Goal: Information Seeking & Learning: Check status

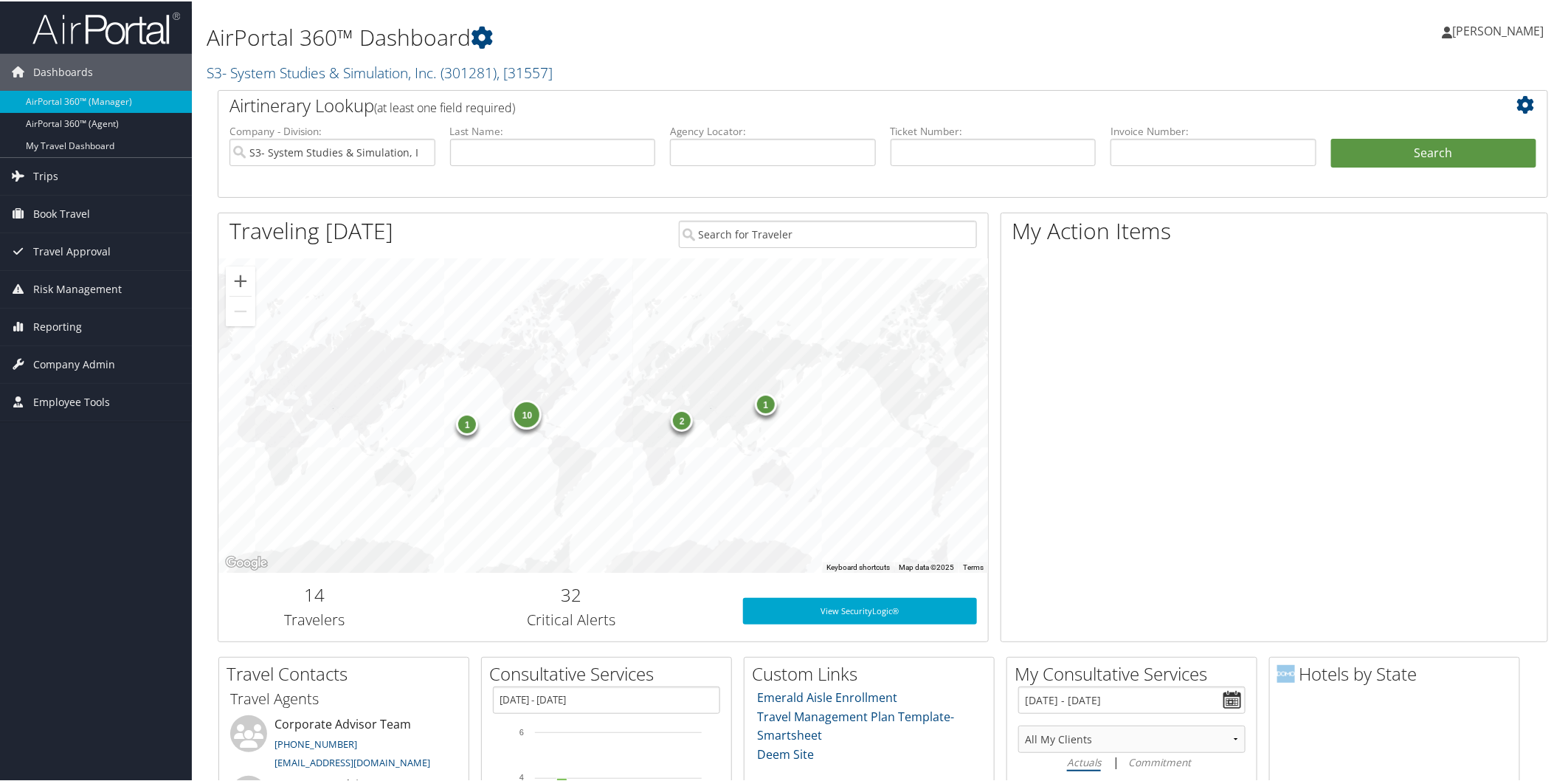
click at [704, 424] on div "10 2 1 1" at bounding box center [602, 414] width 770 height 314
click at [296, 71] on link "S3- System Studies & Simulation, Inc. ( 301281 ) , [ 31557 ]" at bounding box center [379, 71] width 346 height 20
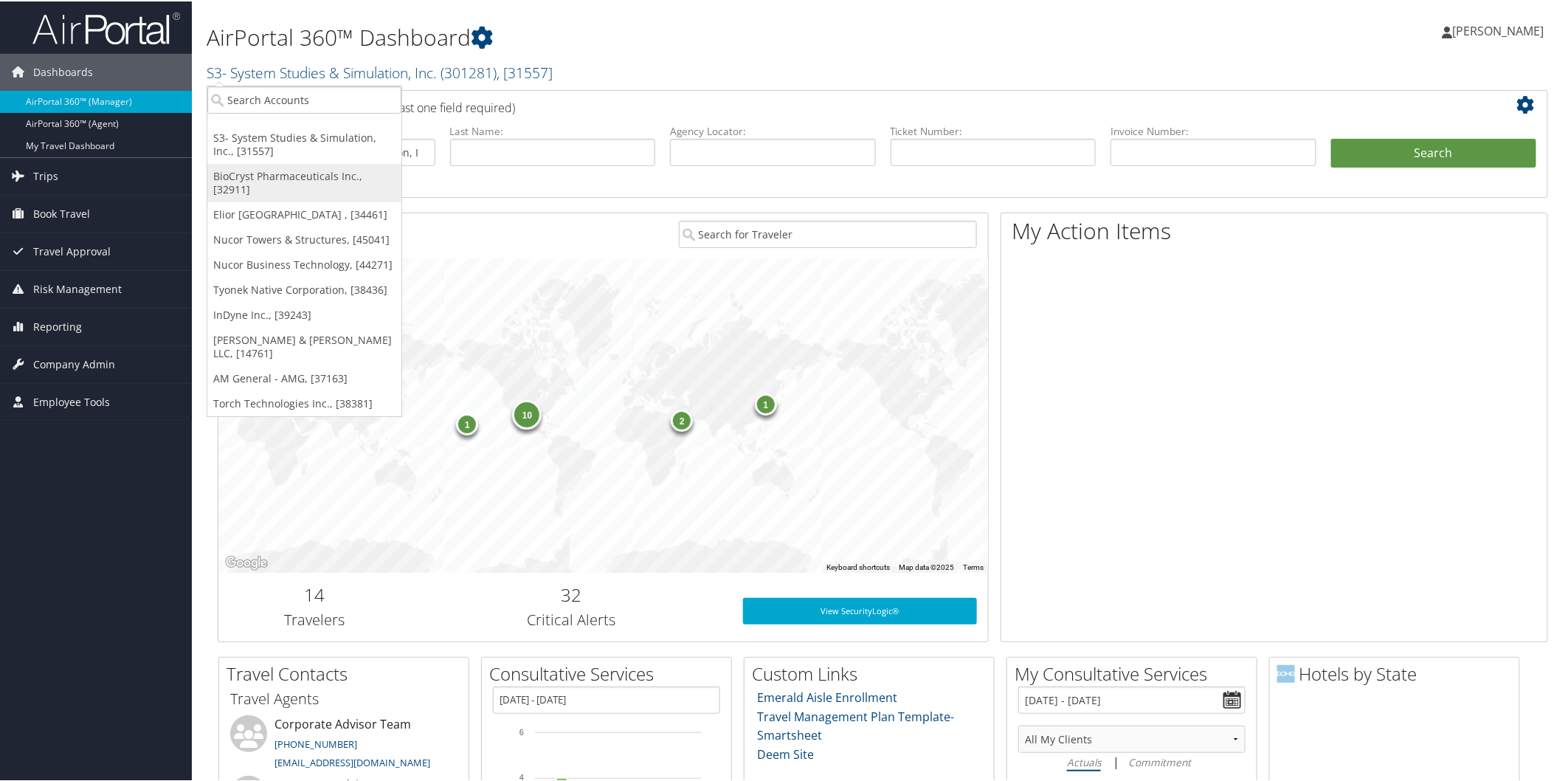
click at [308, 172] on link "BioCryst Pharmaceuticals Inc., [32911]" at bounding box center [304, 181] width 194 height 39
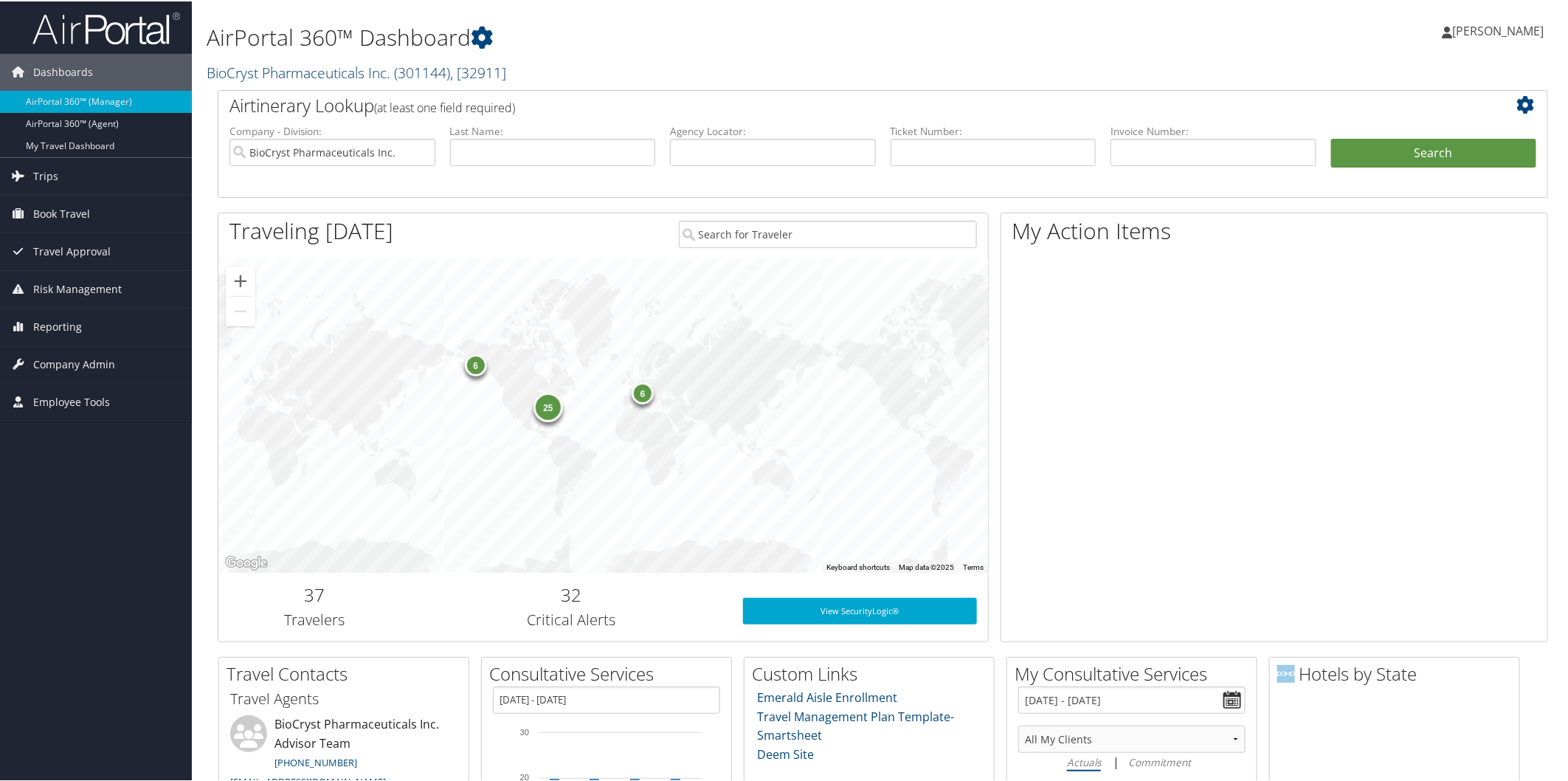
click at [315, 73] on link "BioCryst Pharmaceuticals Inc. ( 301144 ) , [ 32911 ]" at bounding box center [357, 71] width 299 height 20
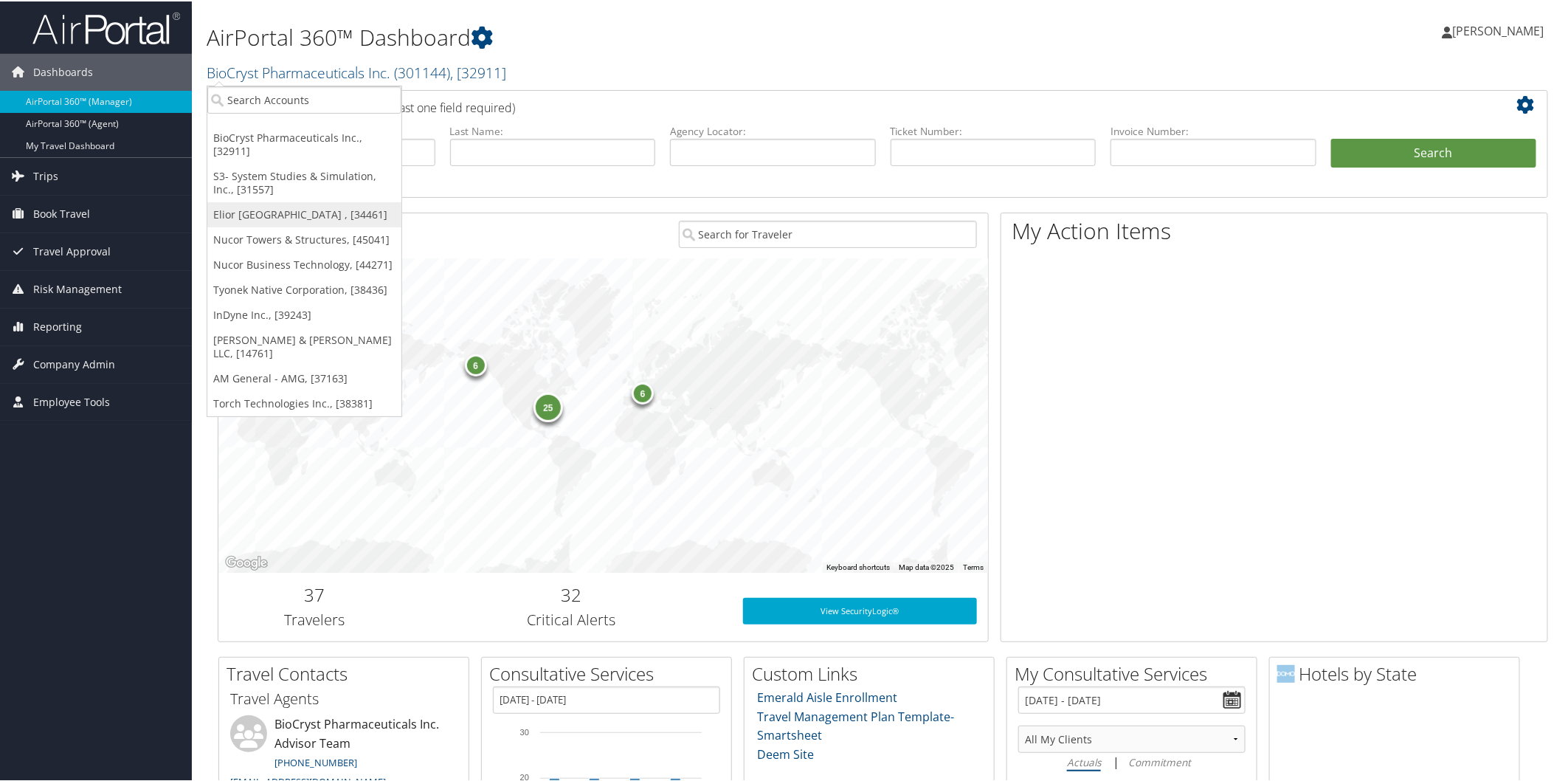
click at [278, 208] on link "Elior [GEOGRAPHIC_DATA] , [34461]" at bounding box center [304, 213] width 194 height 25
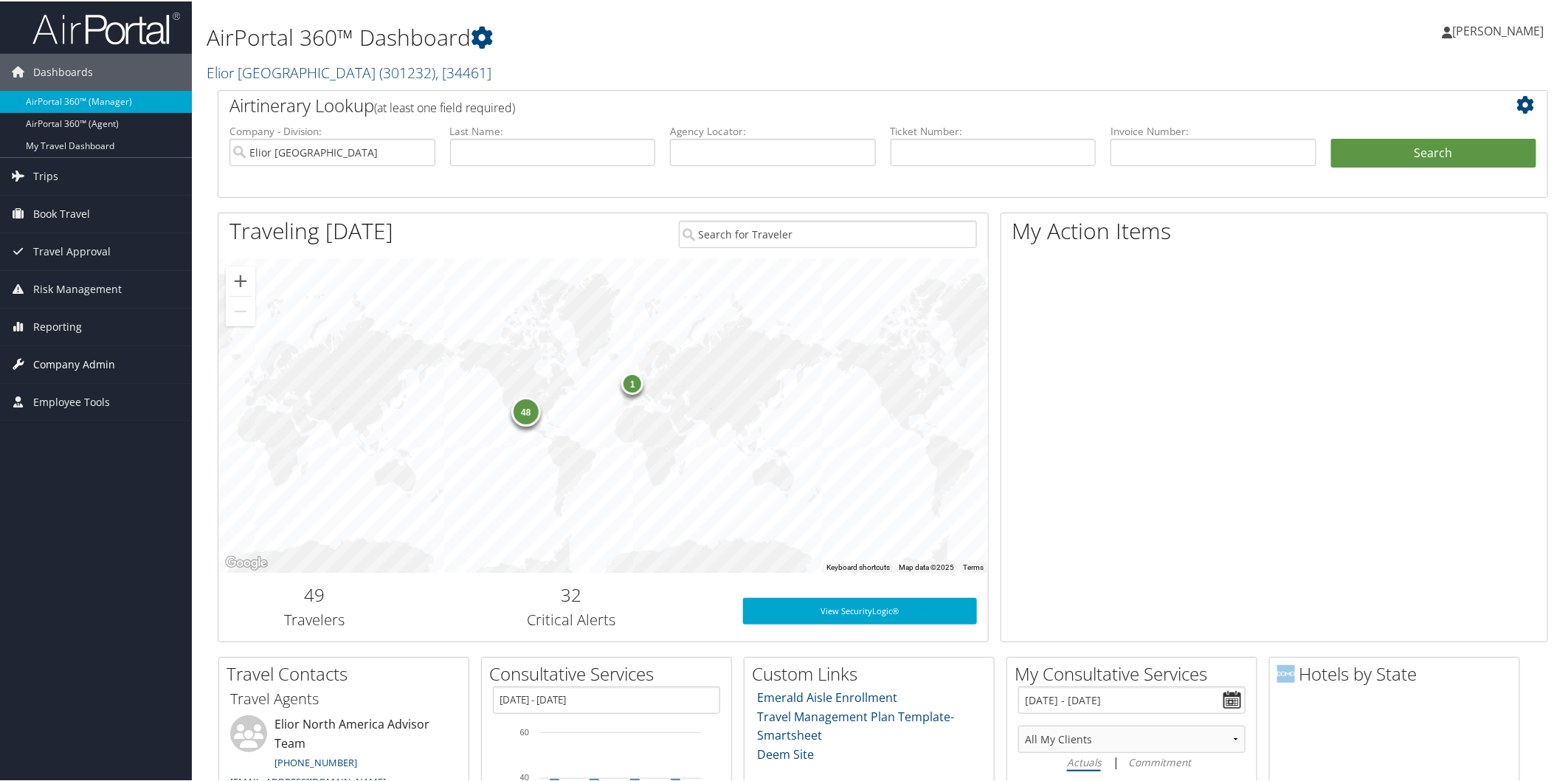
click at [76, 353] on span "Company Admin" at bounding box center [74, 363] width 82 height 37
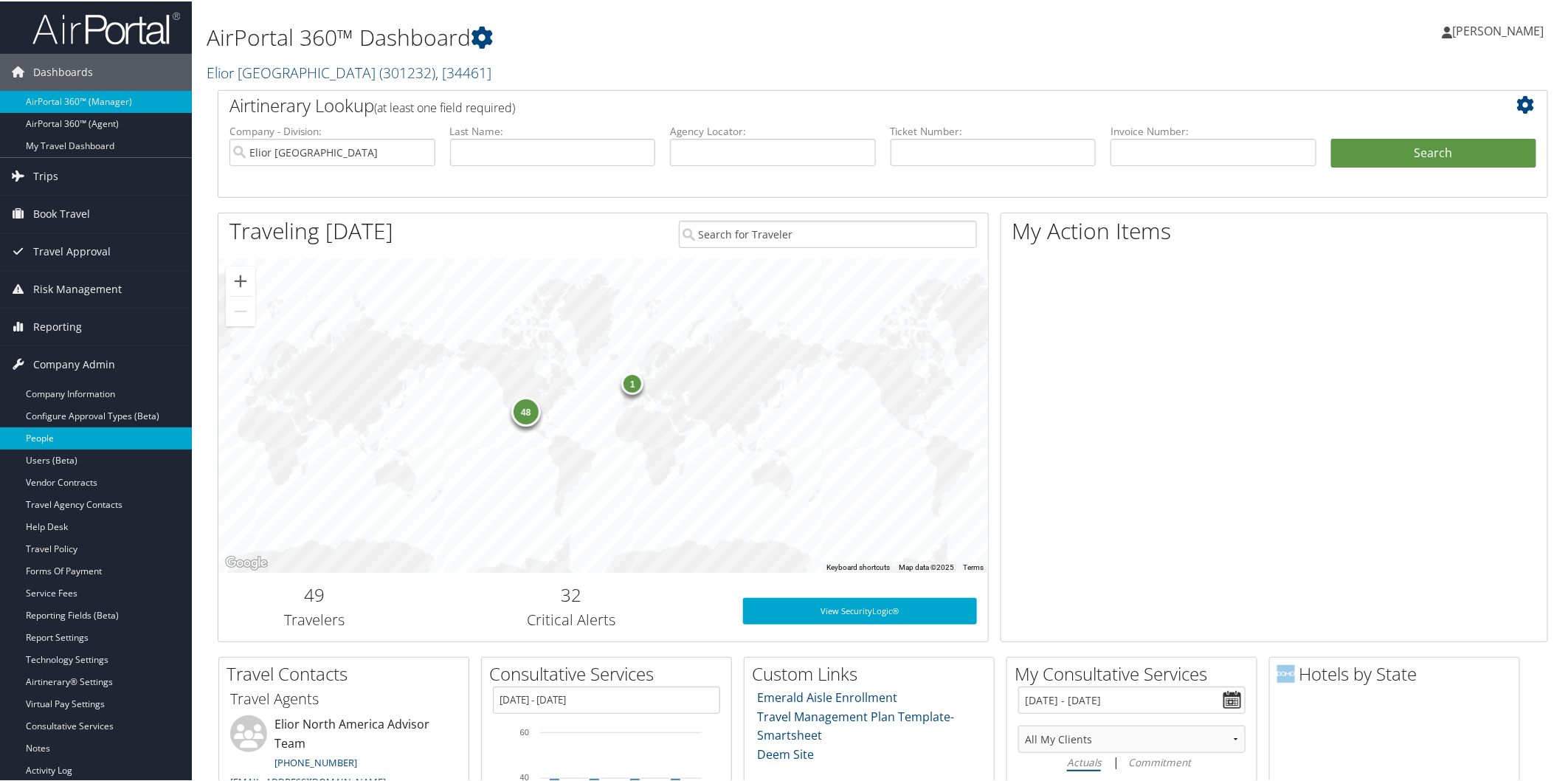
click at [52, 432] on link "People" at bounding box center [96, 437] width 192 height 22
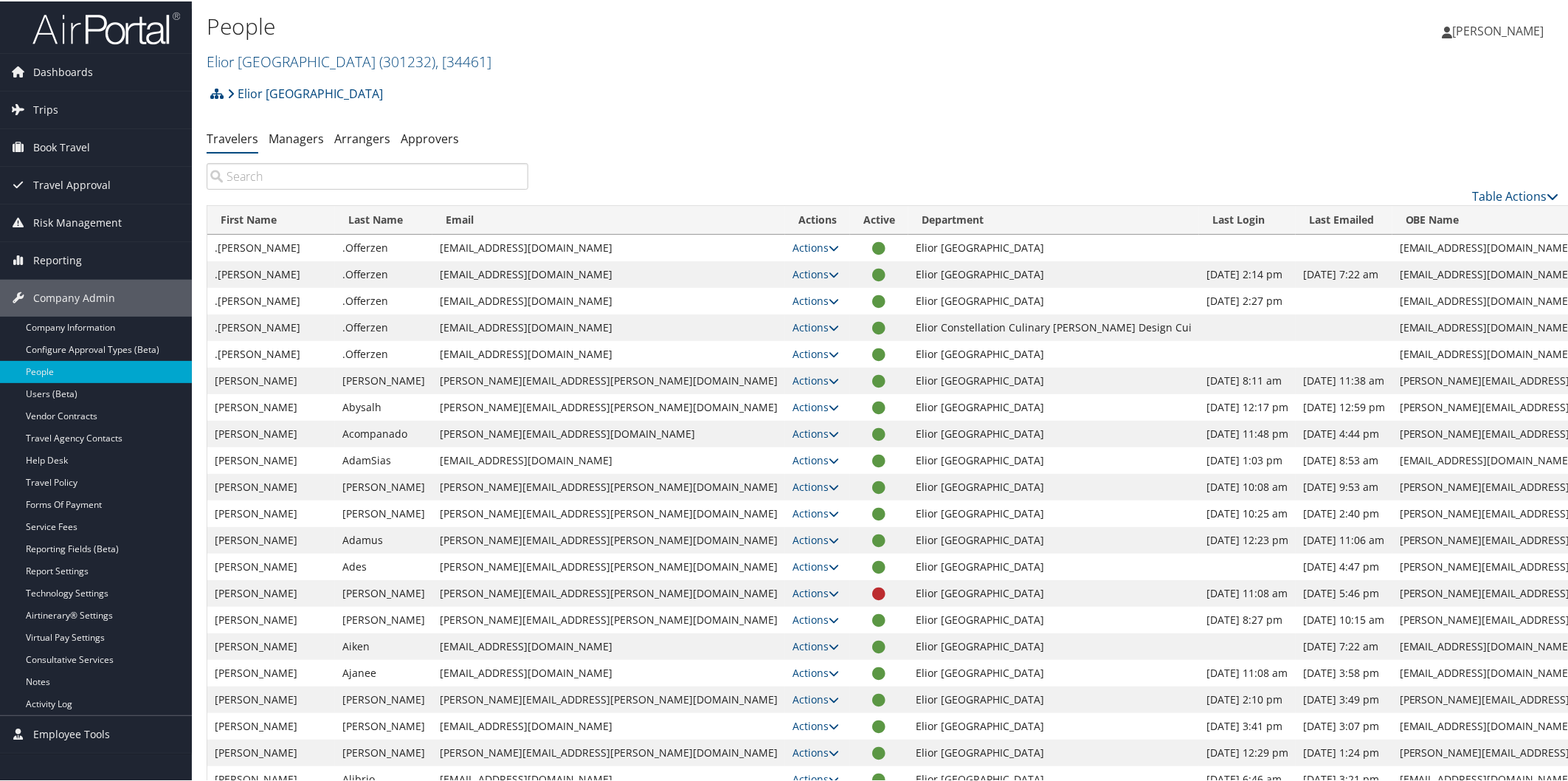
click at [308, 170] on input "search" at bounding box center [367, 174] width 322 height 27
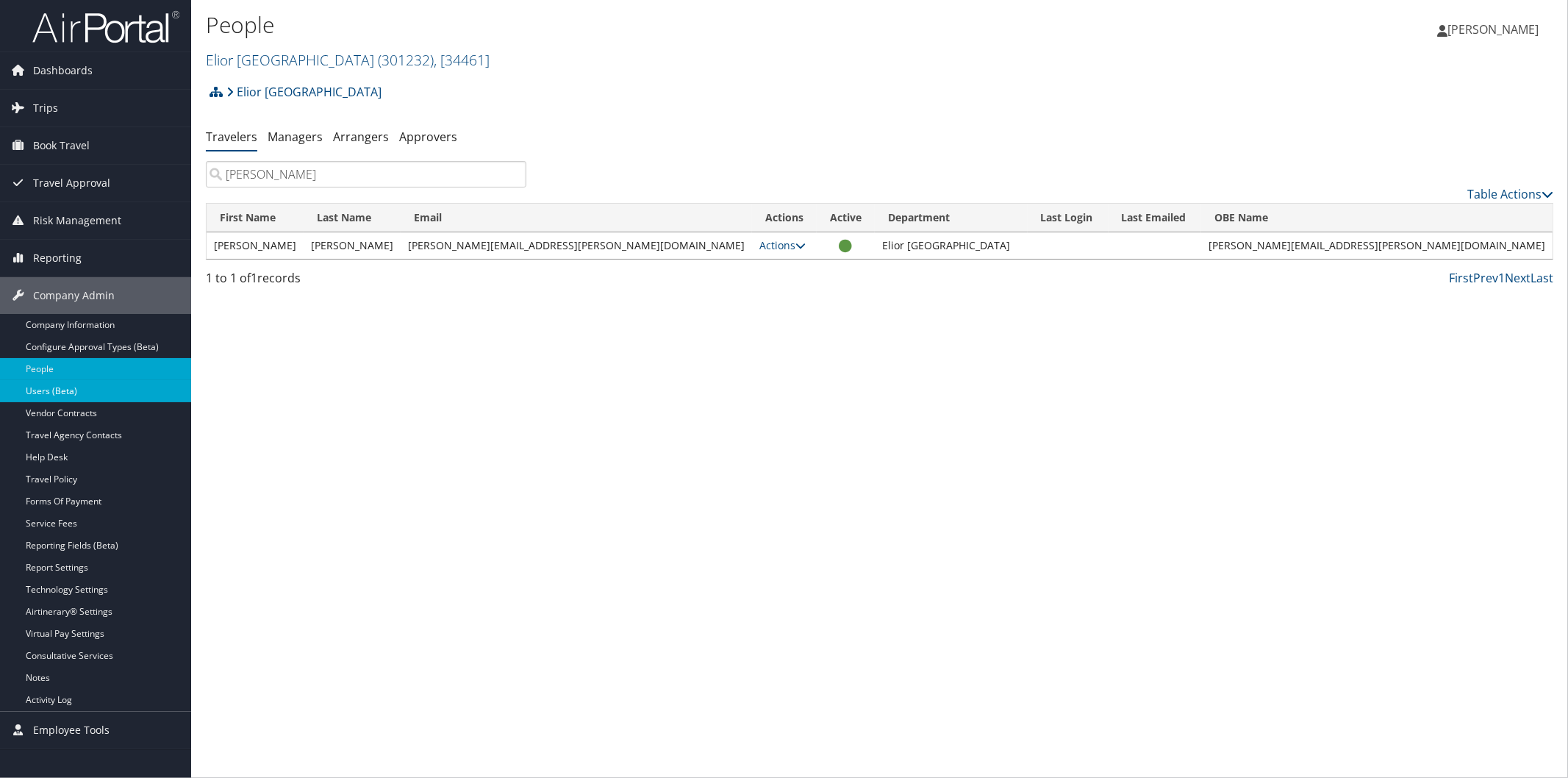
type input "[PERSON_NAME]"
click at [31, 387] on link "Users (Beta)" at bounding box center [96, 391] width 191 height 22
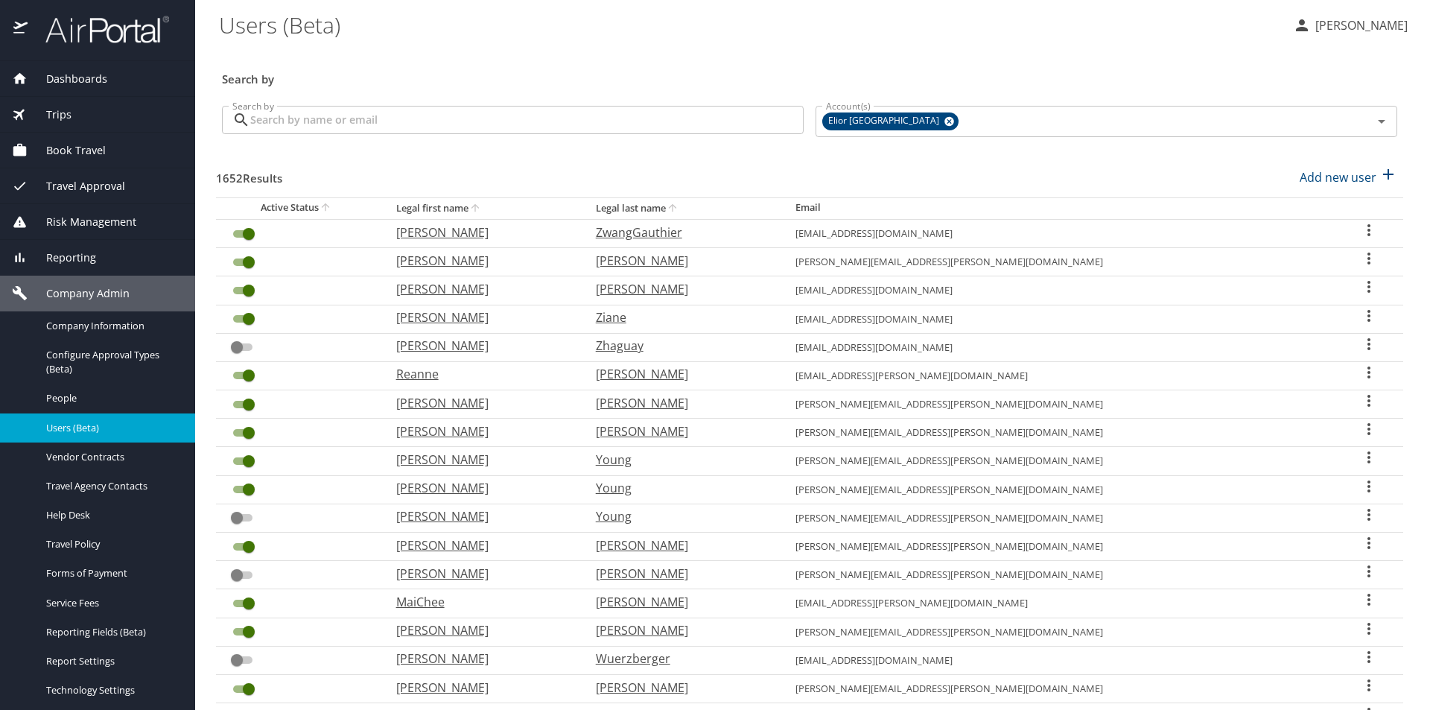
click at [512, 118] on input "Search by" at bounding box center [526, 120] width 553 height 28
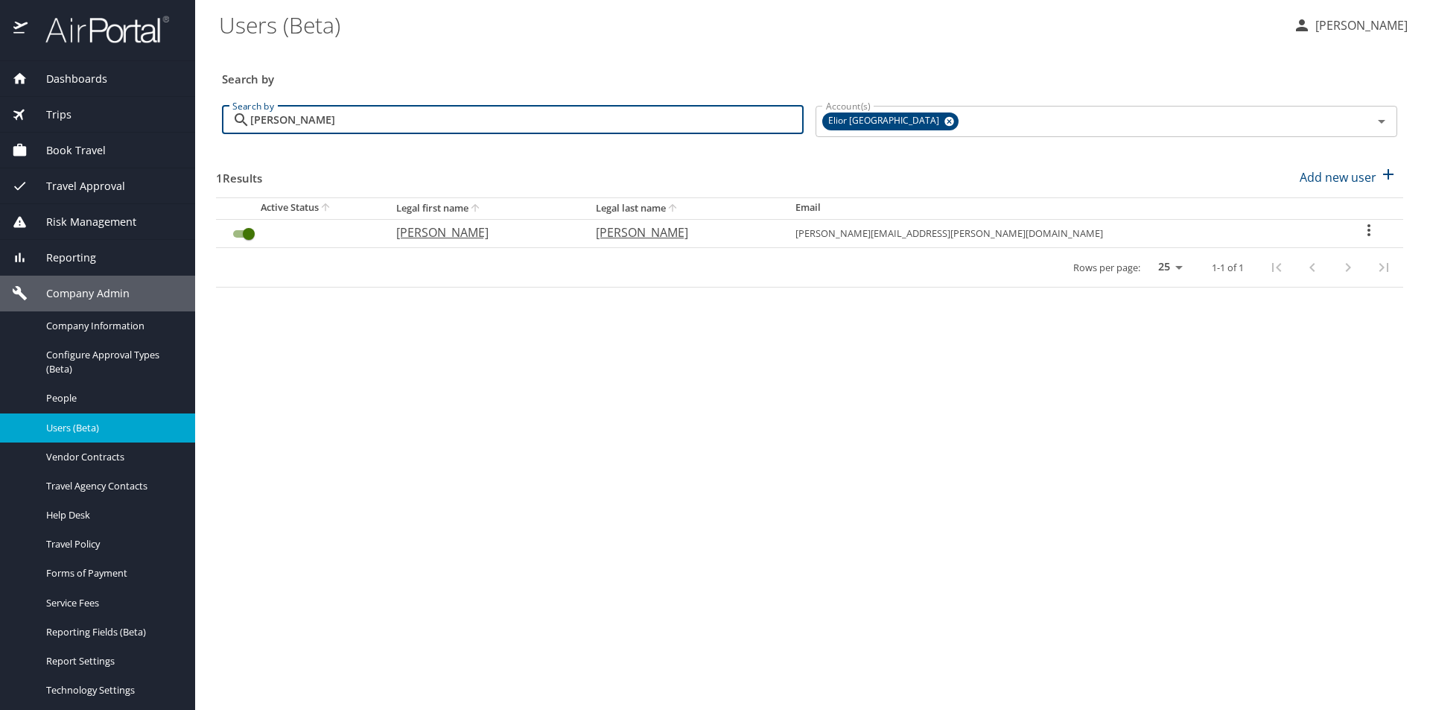
type input "[PERSON_NAME]"
click at [1360, 230] on icon "User Search Table" at bounding box center [1369, 230] width 18 height 18
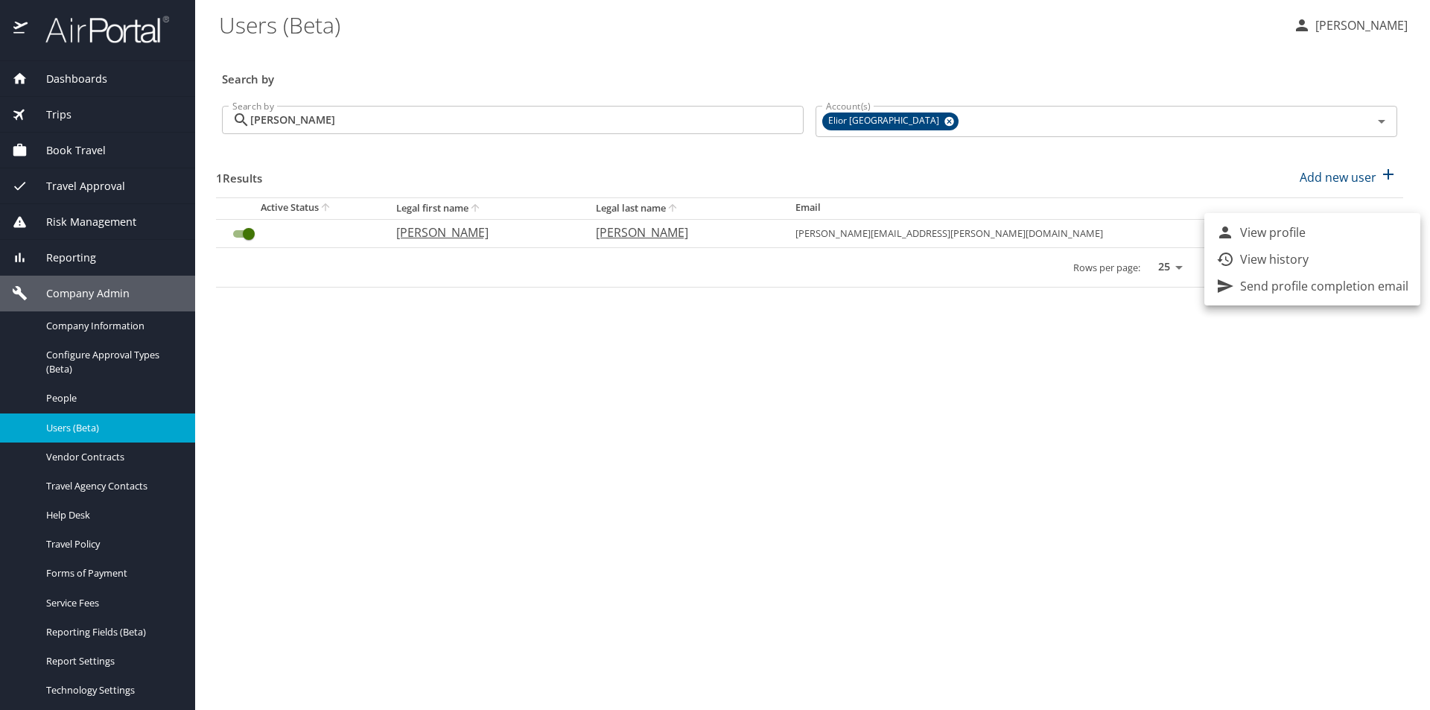
click at [1225, 284] on icon at bounding box center [1226, 285] width 16 height 13
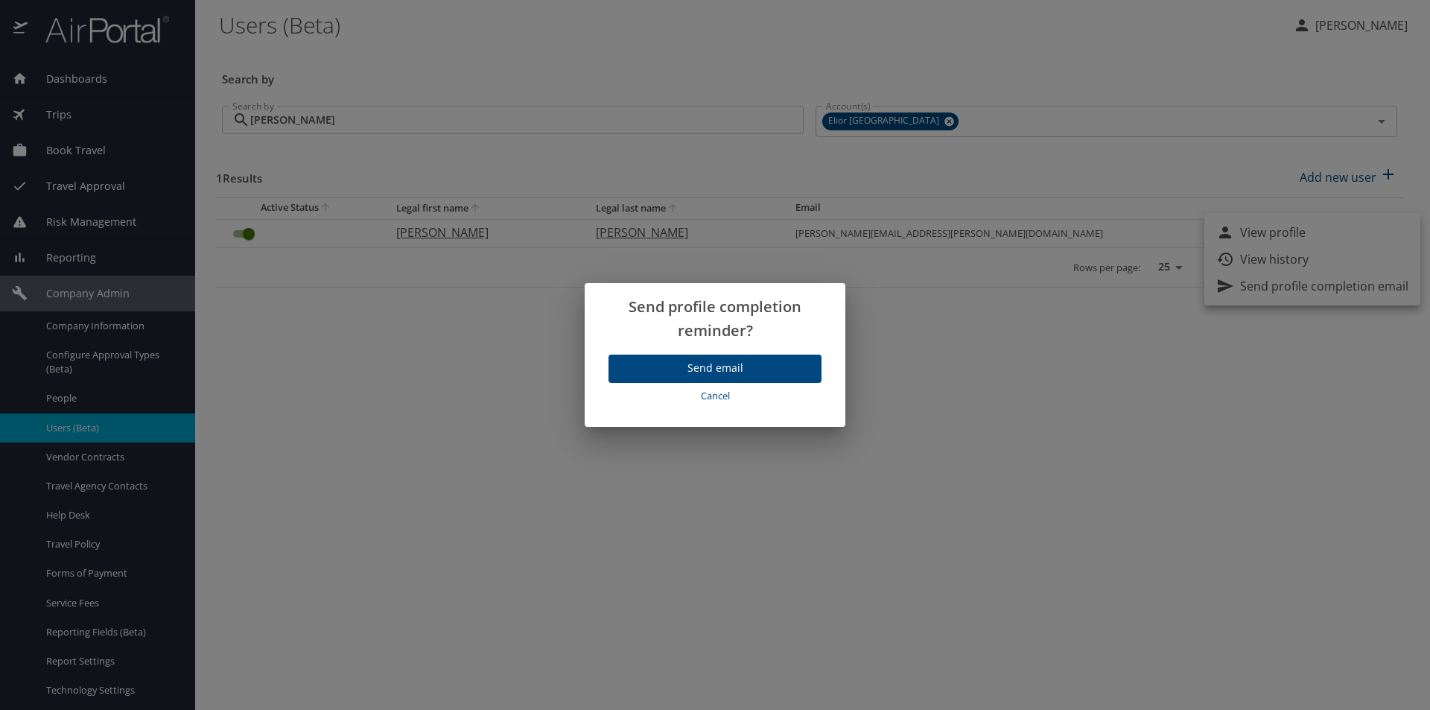
click at [792, 363] on span "Send email" at bounding box center [714, 368] width 189 height 19
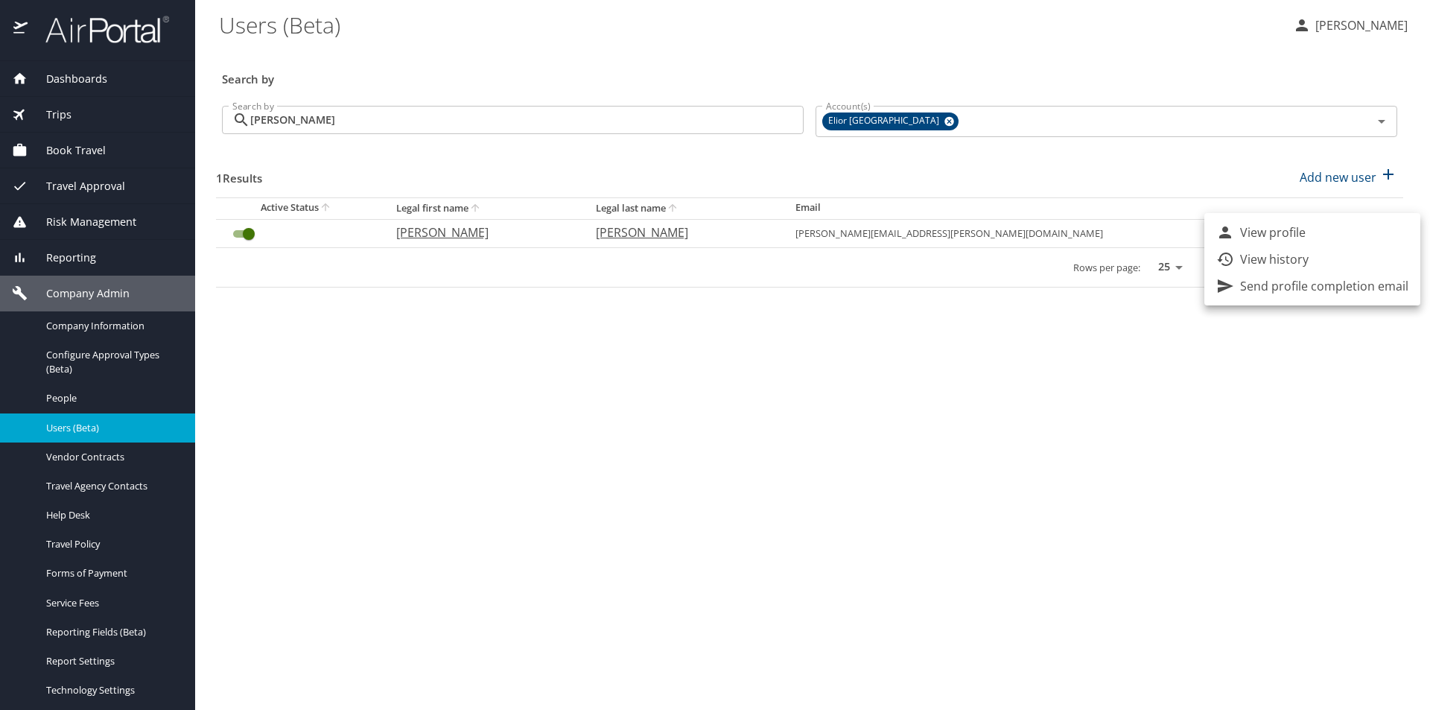
click at [357, 421] on div at bounding box center [715, 355] width 1430 height 710
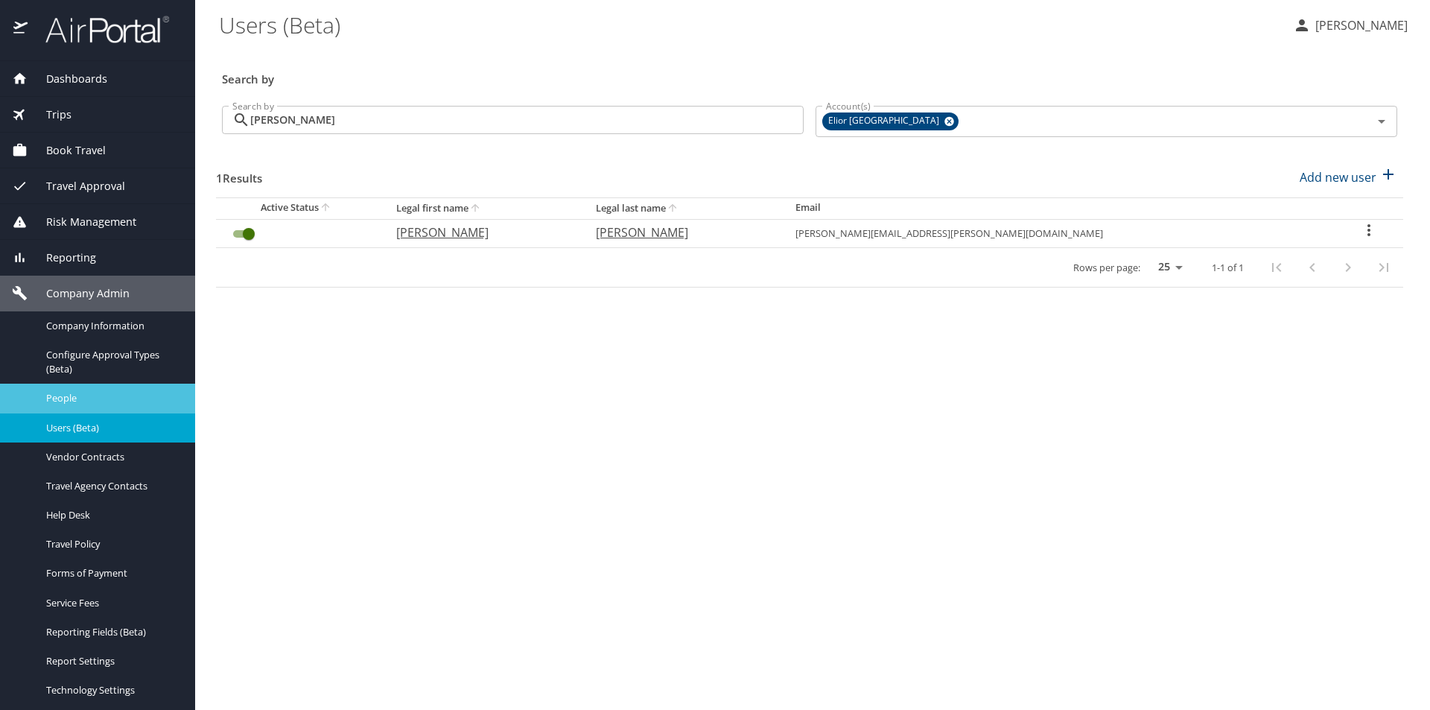
click at [98, 391] on span "People" at bounding box center [111, 398] width 131 height 14
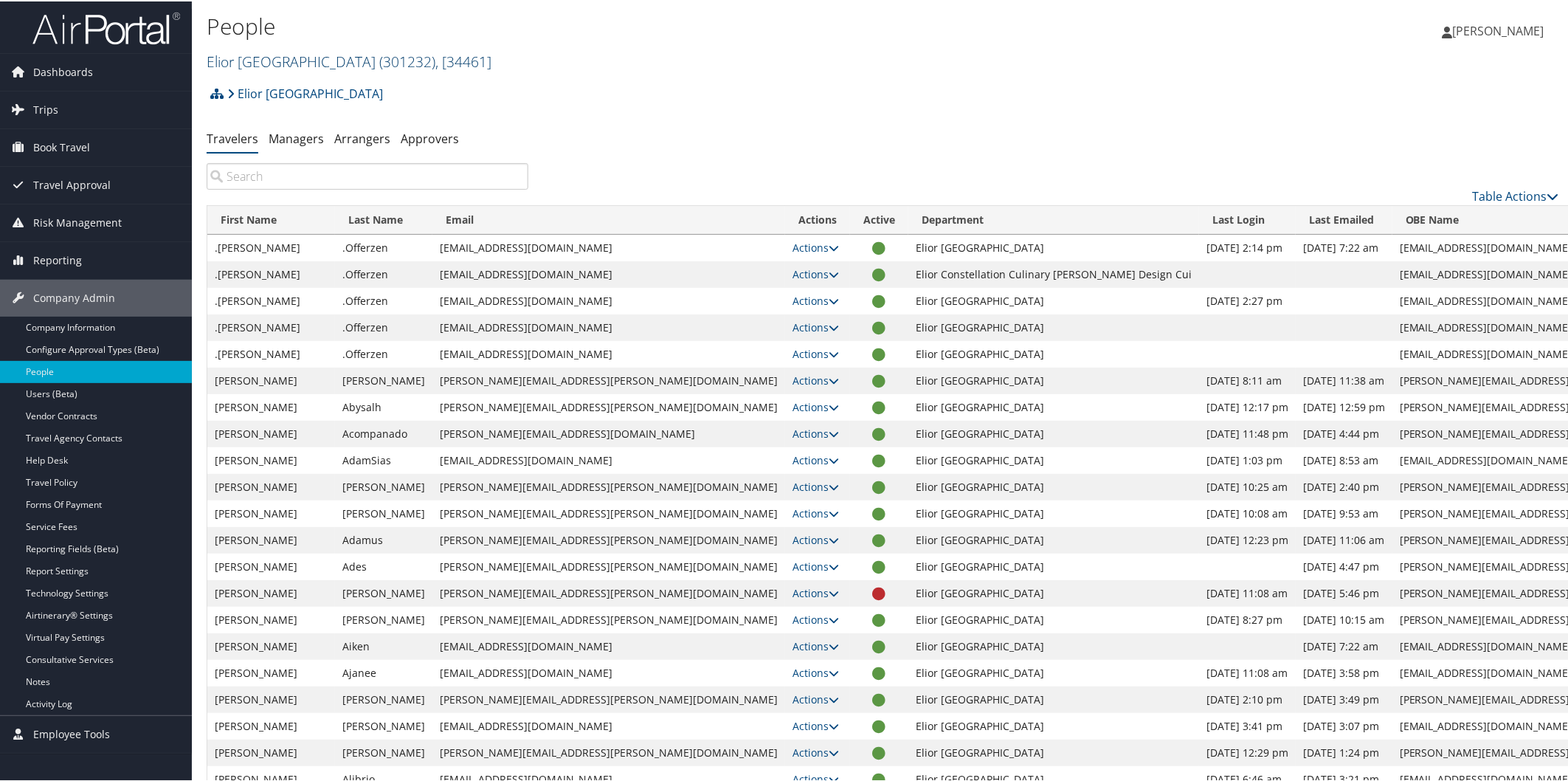
click at [316, 56] on link "Elior North America ( 301232 ) , [ 34461 ]" at bounding box center [349, 60] width 284 height 20
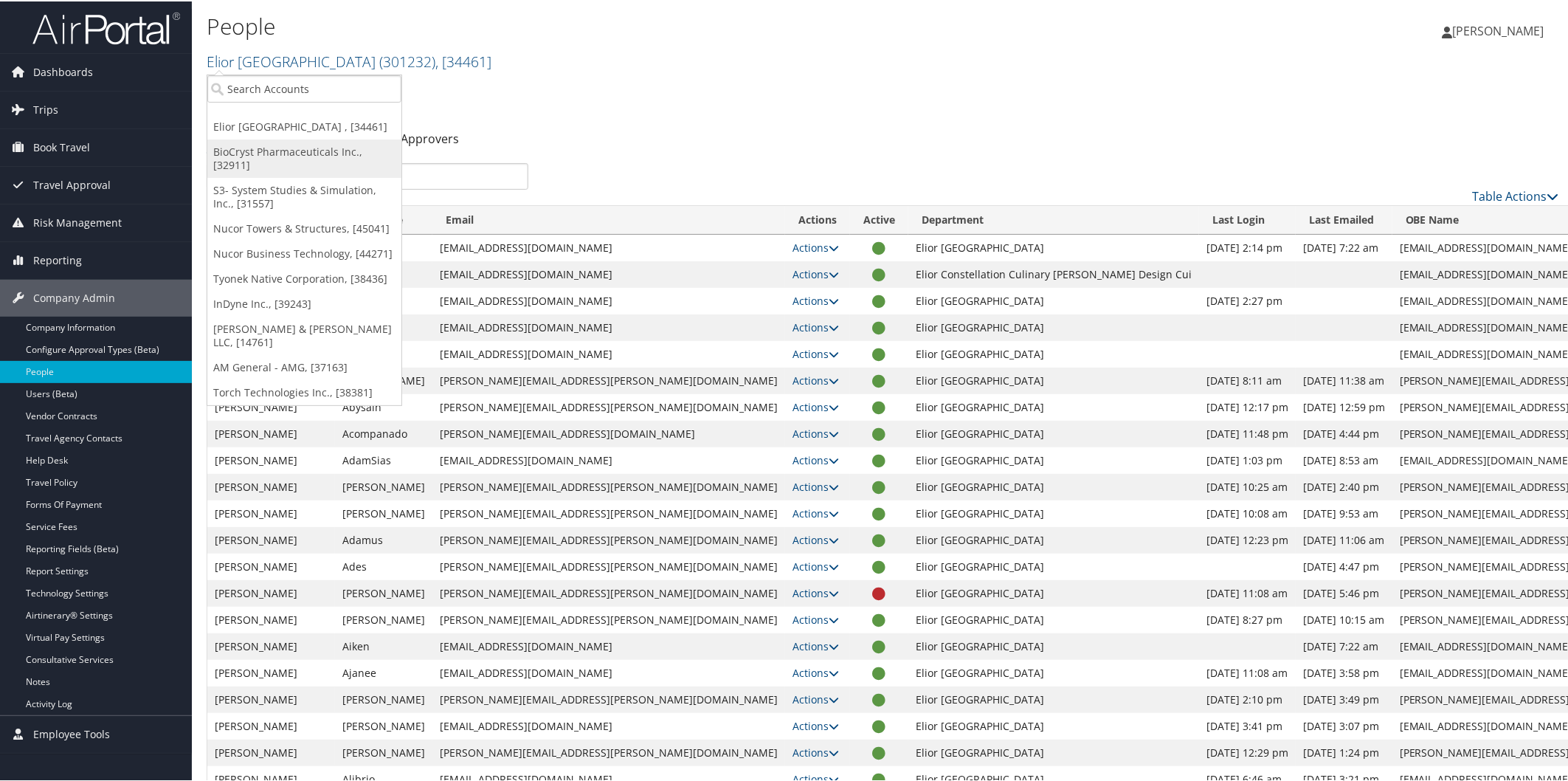
click at [282, 156] on link "BioCryst Pharmaceuticals Inc., [32911]" at bounding box center [304, 157] width 194 height 39
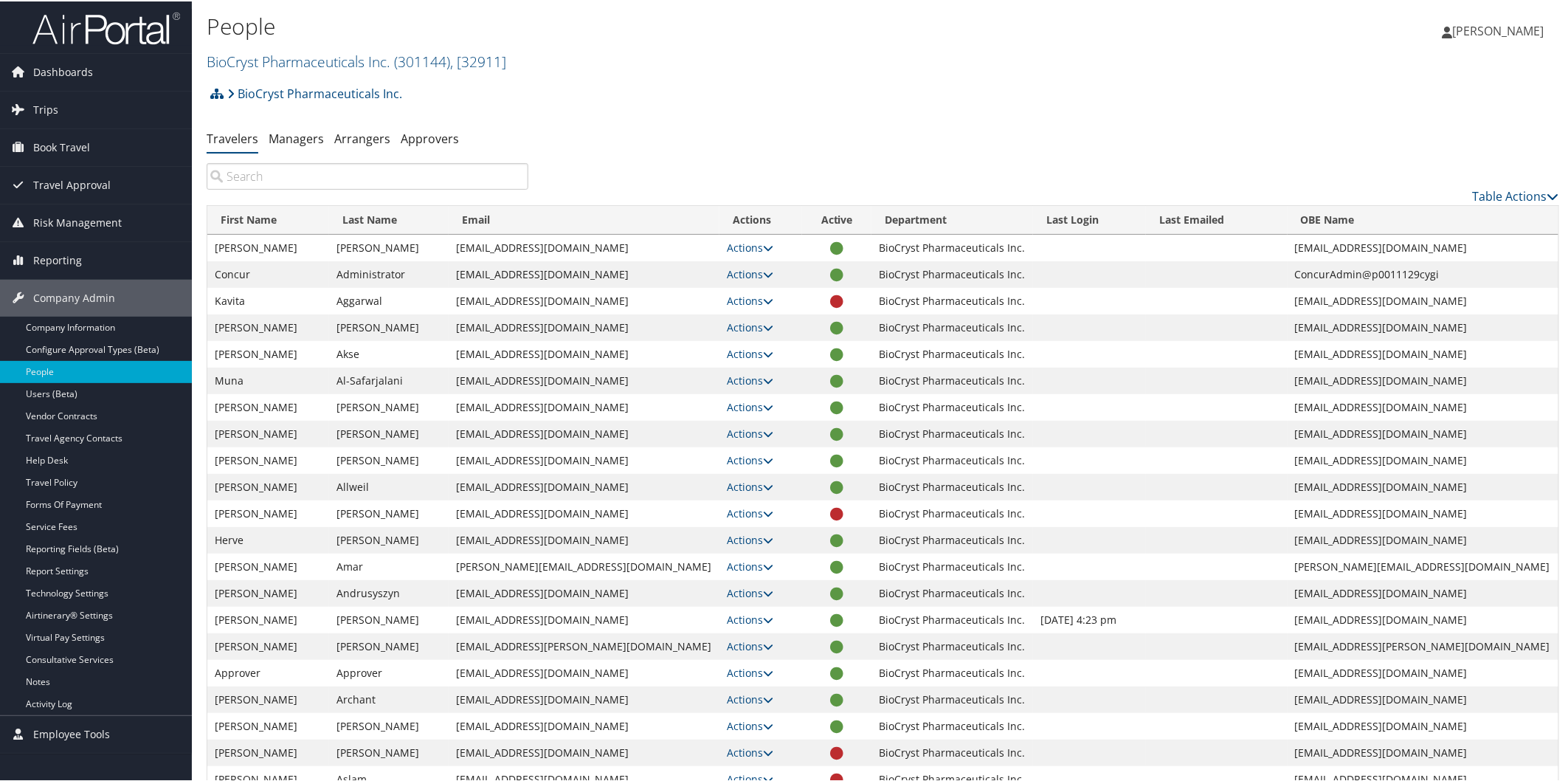
click at [138, 26] on img at bounding box center [106, 27] width 148 height 35
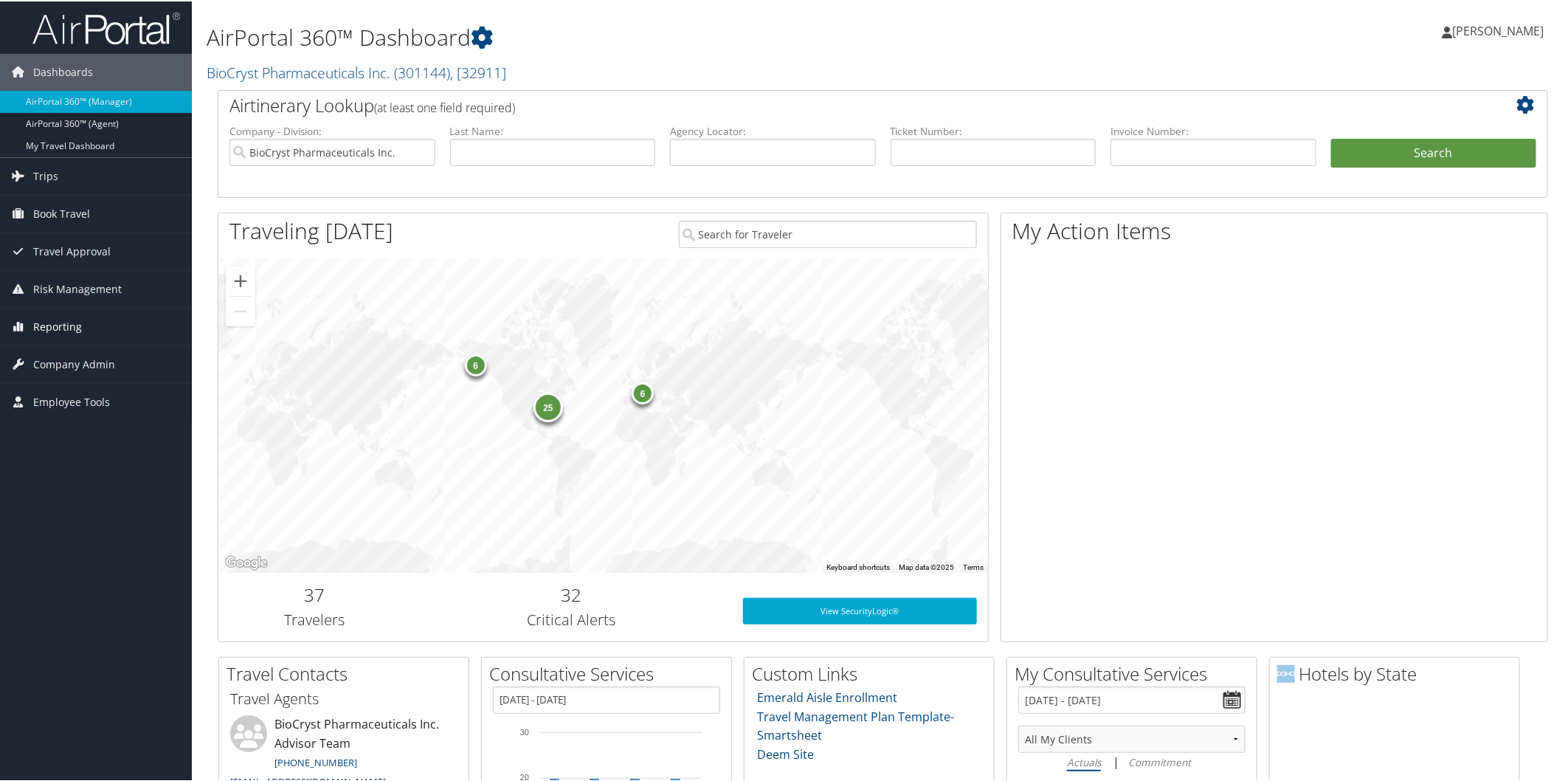
click at [55, 319] on span "Reporting" at bounding box center [57, 325] width 49 height 37
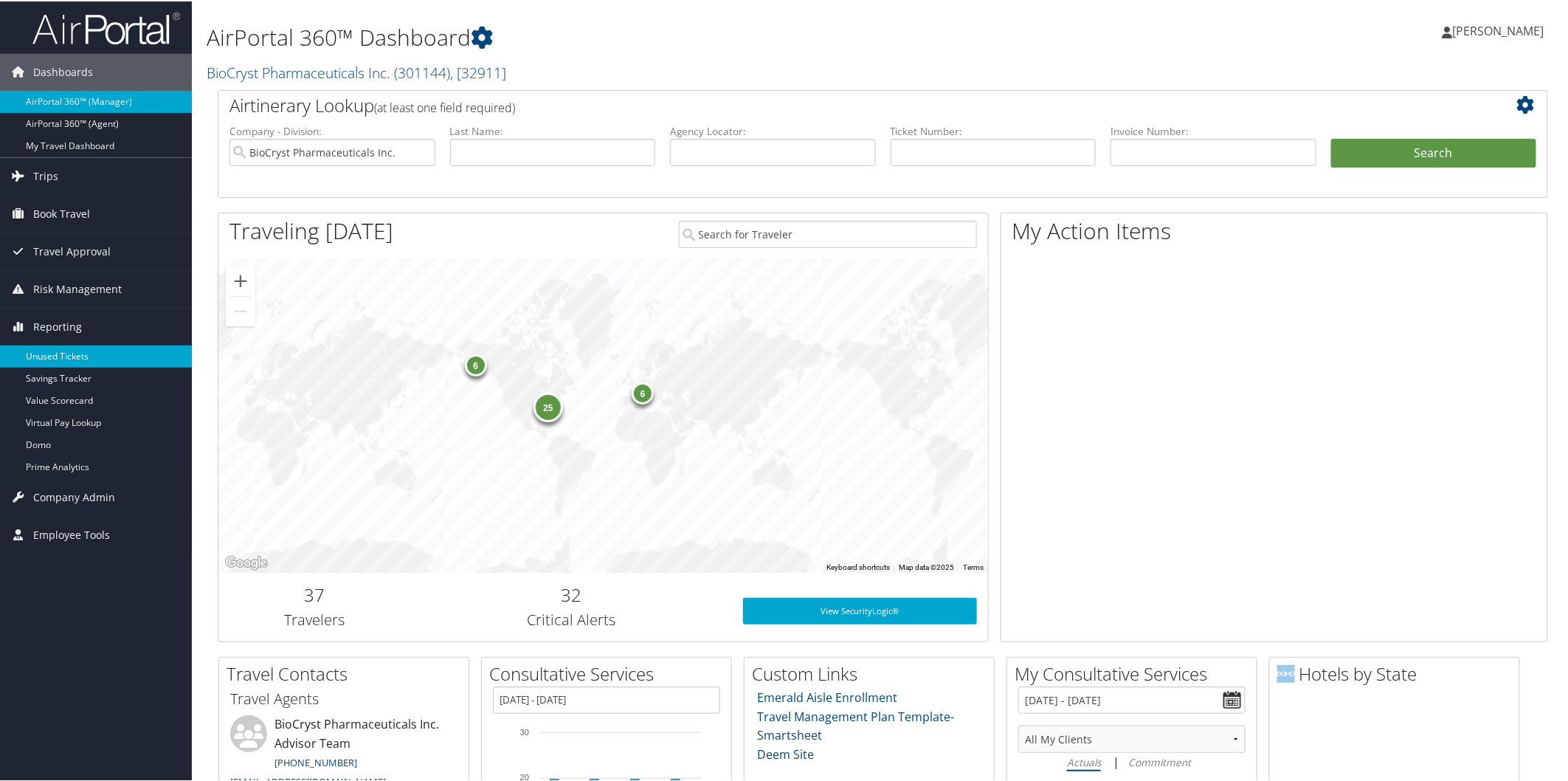
click at [84, 349] on link "Unused Tickets" at bounding box center [96, 355] width 192 height 22
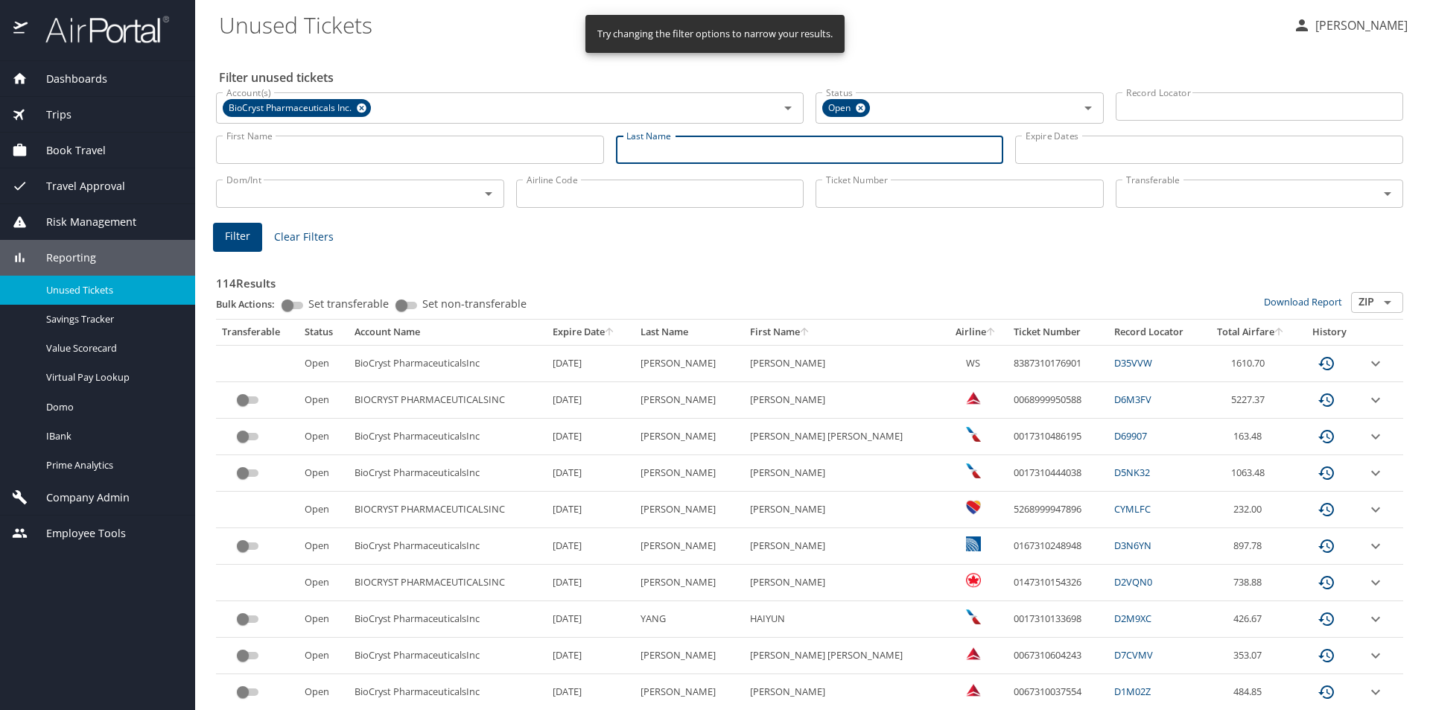
click at [648, 151] on input "Last Name" at bounding box center [810, 150] width 388 height 28
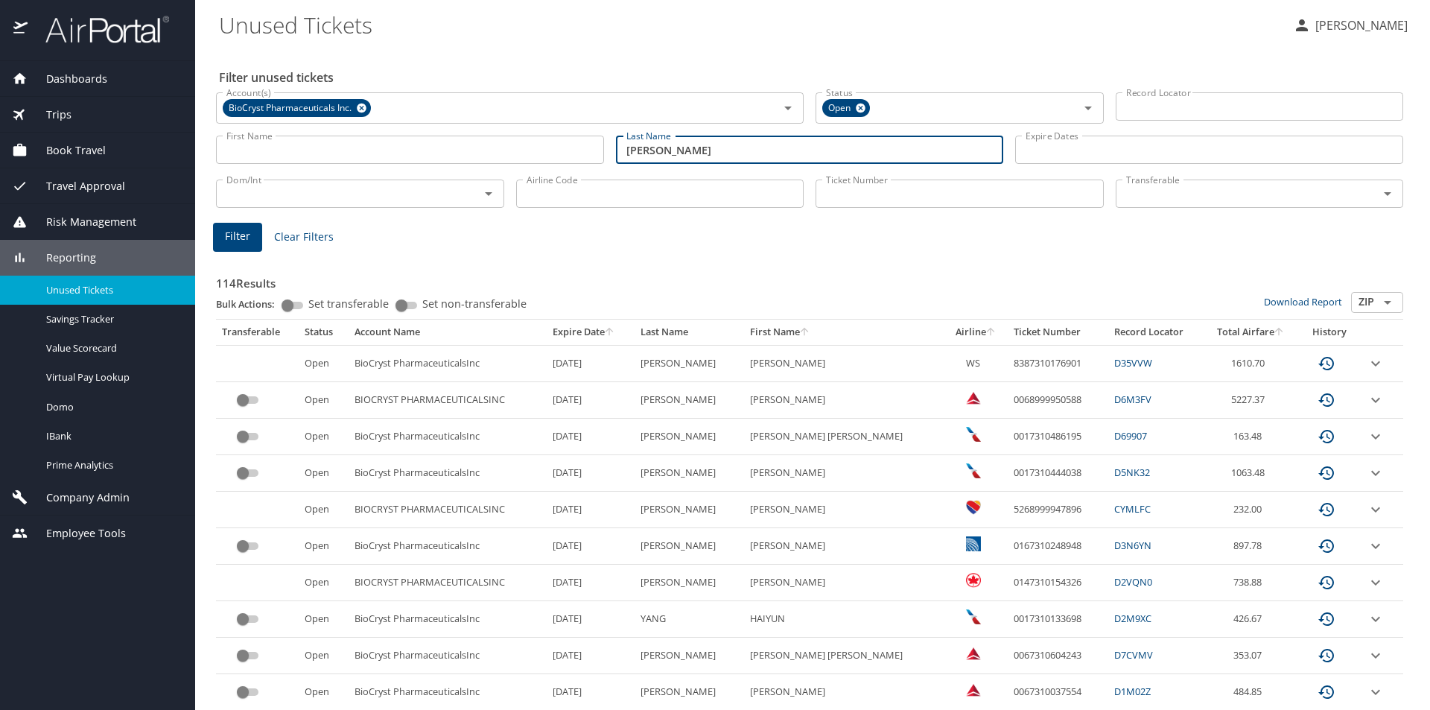
type input "[PERSON_NAME]"
click at [246, 246] on button "Filter" at bounding box center [237, 237] width 49 height 29
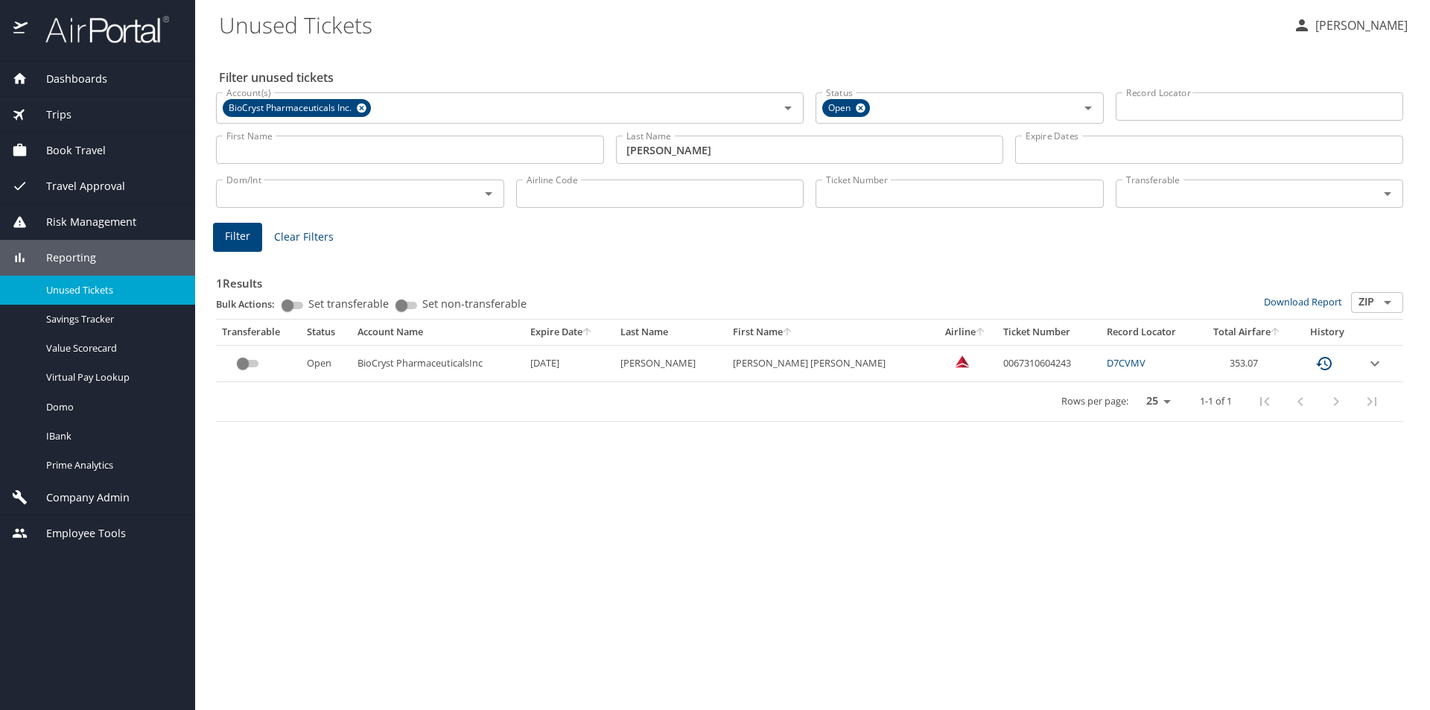
click at [142, 29] on img at bounding box center [99, 29] width 140 height 29
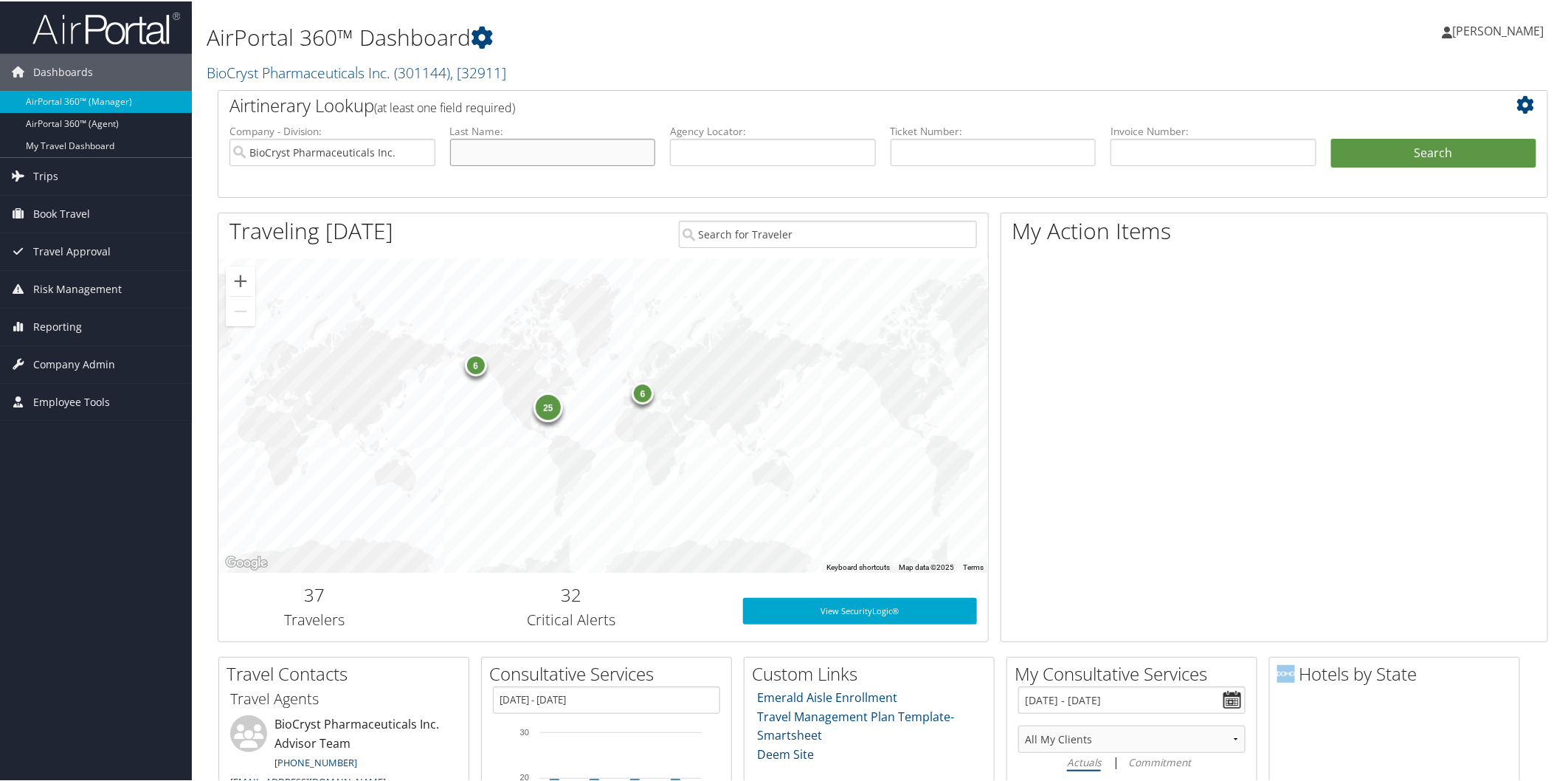
click at [532, 156] on input "text" at bounding box center [553, 152] width 206 height 28
type input "[PERSON_NAME]"
click at [1369, 149] on button "Search" at bounding box center [1434, 153] width 206 height 30
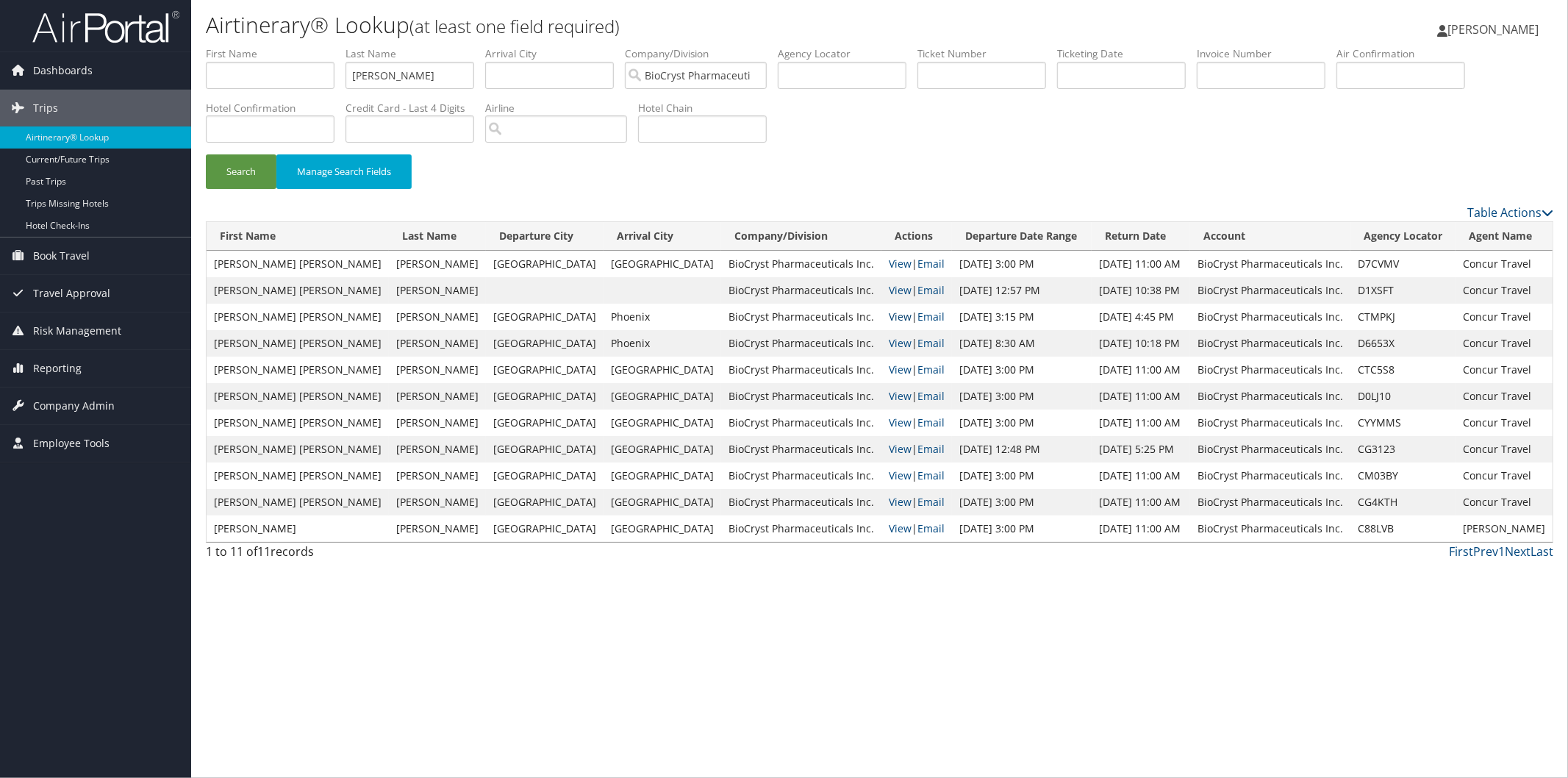
click at [888, 317] on link "View" at bounding box center [899, 317] width 23 height 14
click at [585, 696] on div "Airtinerary® Lookup (at least one field required) [PERSON_NAME] [PERSON_NAME] M…" at bounding box center [879, 389] width 1377 height 778
click at [100, 406] on span "Company Admin" at bounding box center [74, 405] width 82 height 37
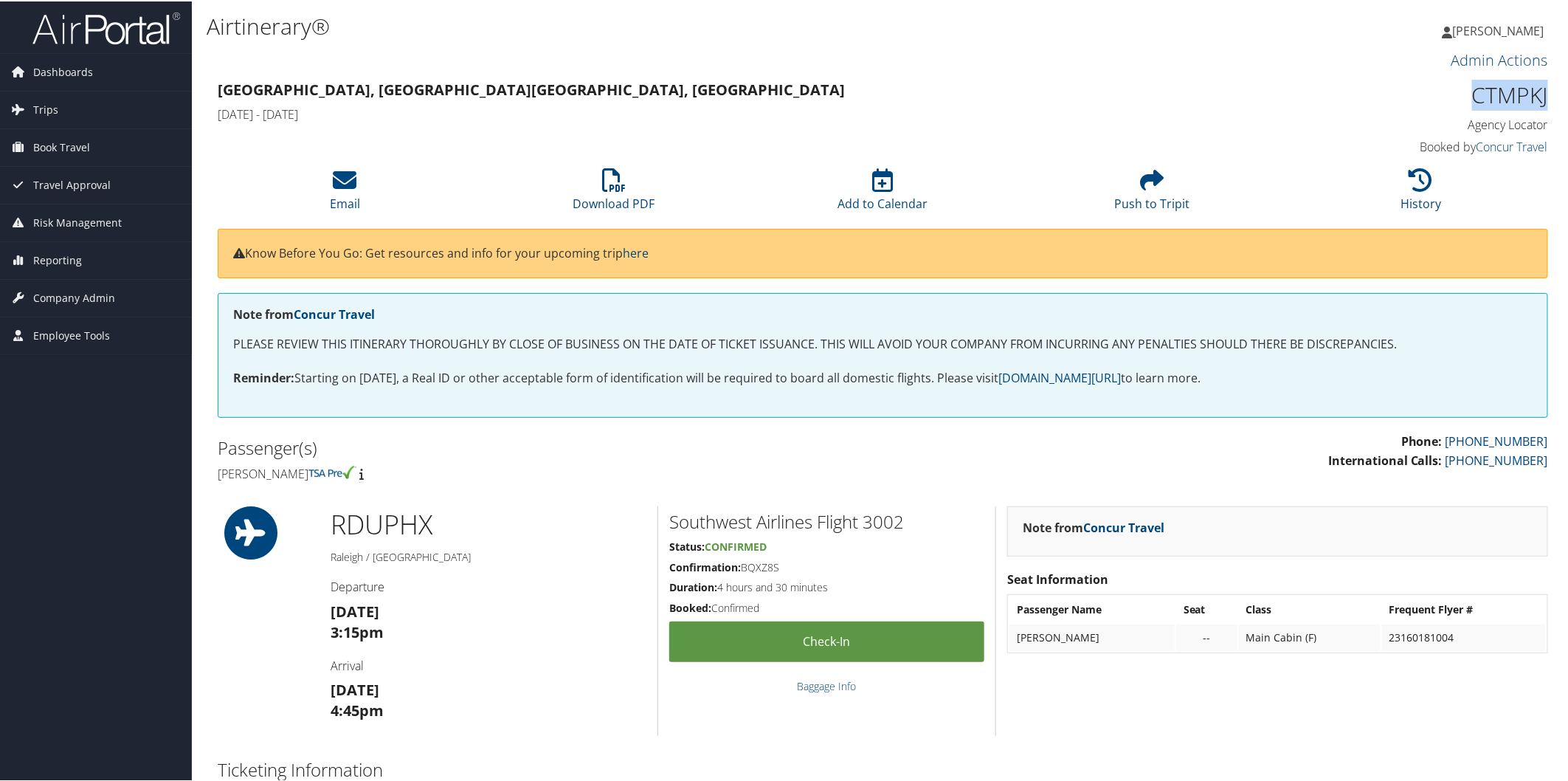
drag, startPoint x: 1476, startPoint y: 91, endPoint x: 1539, endPoint y: 99, distance: 63.5
click at [1539, 99] on h1 "CTMPKJ" at bounding box center [1390, 93] width 316 height 31
copy h1 "CTMPKJ"
